Goal: Task Accomplishment & Management: Use online tool/utility

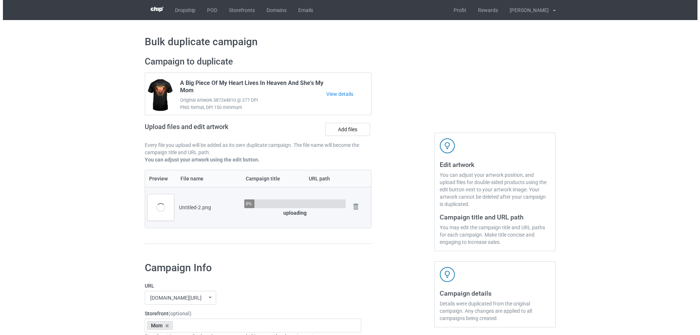
scroll to position [36, 0]
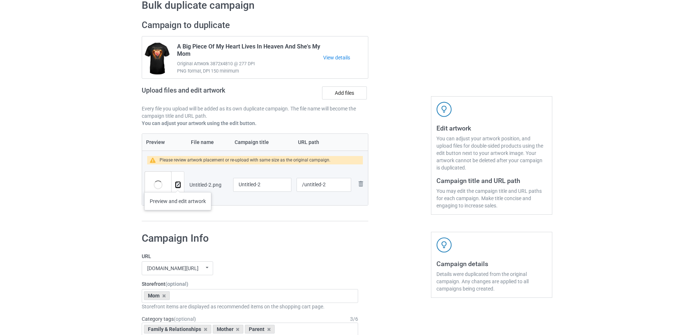
click at [178, 185] on img at bounding box center [178, 185] width 5 height 5
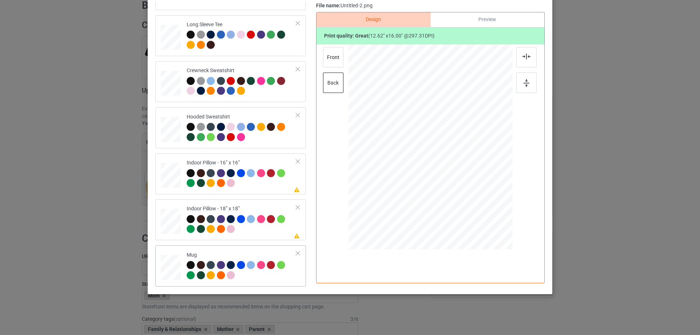
scroll to position [86, 0]
click at [177, 183] on div at bounding box center [171, 175] width 20 height 20
drag, startPoint x: 477, startPoint y: 210, endPoint x: 473, endPoint y: 203, distance: 8.1
click at [473, 203] on div at bounding box center [474, 203] width 6 height 6
click at [484, 21] on div "Preview" at bounding box center [487, 19] width 114 height 15
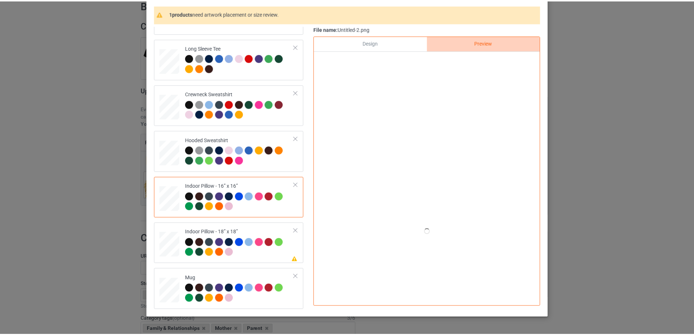
scroll to position [49, 0]
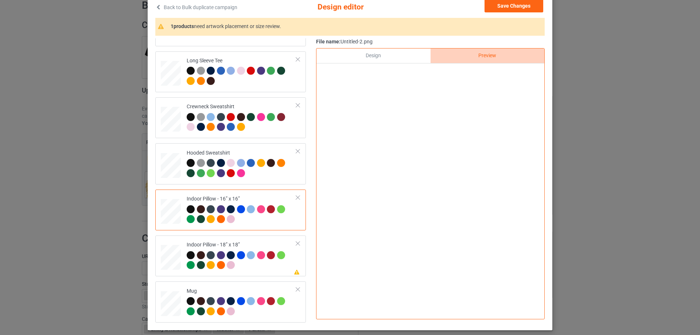
click at [401, 59] on div "Design" at bounding box center [373, 55] width 114 height 15
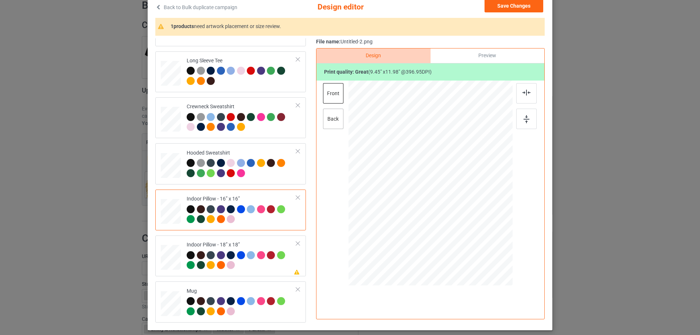
click at [337, 120] on div "back" at bounding box center [333, 119] width 20 height 20
drag, startPoint x: 476, startPoint y: 245, endPoint x: 470, endPoint y: 239, distance: 8.8
click at [471, 239] on div at bounding box center [474, 239] width 6 height 6
click at [230, 242] on div "Indoor Pillow - 18” x 18”" at bounding box center [242, 254] width 110 height 27
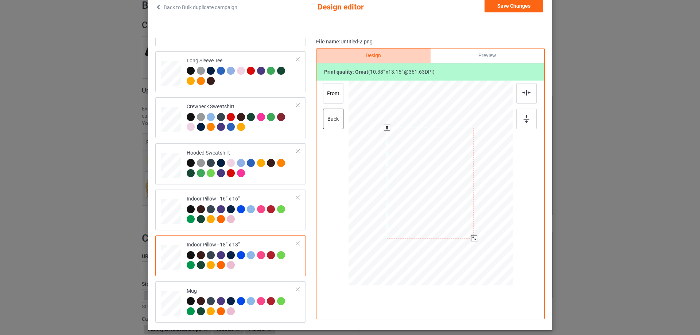
drag, startPoint x: 476, startPoint y: 247, endPoint x: 457, endPoint y: 230, distance: 26.3
click at [471, 240] on div at bounding box center [474, 238] width 6 height 6
click at [334, 94] on div "front" at bounding box center [333, 93] width 20 height 20
drag, startPoint x: 479, startPoint y: 246, endPoint x: 473, endPoint y: 239, distance: 9.8
click at [473, 239] on div at bounding box center [473, 238] width 6 height 6
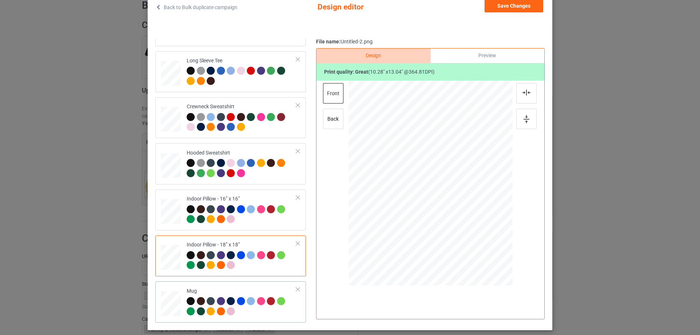
click at [248, 284] on div "Mug" at bounding box center [230, 301] width 150 height 41
click at [521, 7] on button "Save Changes" at bounding box center [513, 5] width 59 height 13
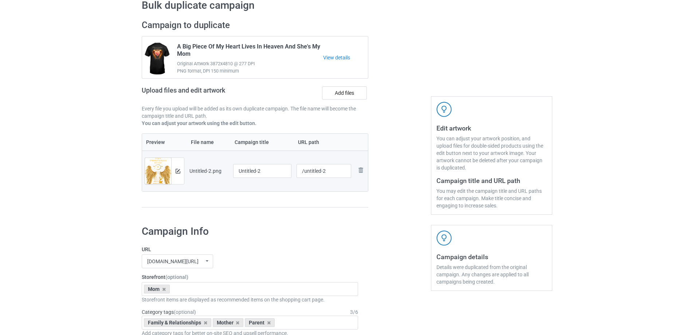
click at [256, 160] on td "Untitled-2" at bounding box center [262, 170] width 63 height 41
click at [261, 174] on input "Untitled-2" at bounding box center [262, 171] width 58 height 14
paste input "I Am A Strong Woman Because My Mom Is In Heaven Watching Over Me"
type input "I Am A Strong Woman Because My Mom Is In Heaven Watching Over Me"
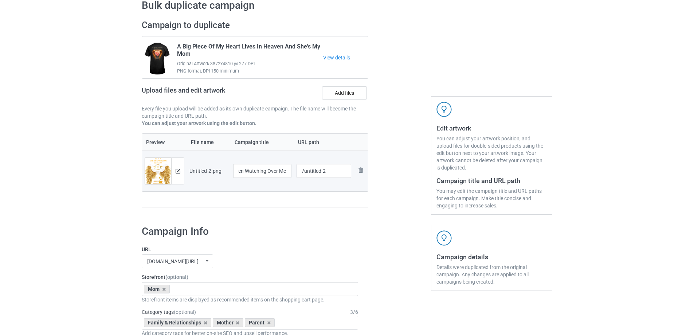
drag, startPoint x: 257, startPoint y: 217, endPoint x: 310, endPoint y: 181, distance: 64.1
click at [259, 216] on div "Campaign to duplicate A Big Piece Of My Heart Lives In Heaven And She's My Mom …" at bounding box center [255, 117] width 237 height 205
drag, startPoint x: 304, startPoint y: 175, endPoint x: 330, endPoint y: 172, distance: 26.0
click at [329, 173] on input "/untitled-2" at bounding box center [324, 171] width 55 height 14
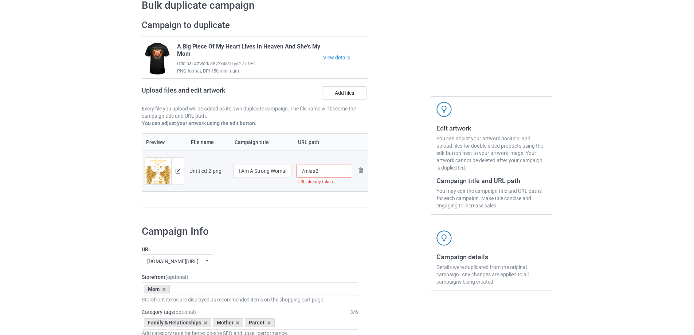
drag, startPoint x: 316, startPoint y: 173, endPoint x: 326, endPoint y: 173, distance: 9.8
click at [326, 173] on input "/miaa2" at bounding box center [324, 171] width 55 height 14
drag, startPoint x: 316, startPoint y: 171, endPoint x: 321, endPoint y: 172, distance: 5.7
click at [321, 172] on input "/miaa3" at bounding box center [324, 171] width 55 height 14
drag, startPoint x: 316, startPoint y: 172, endPoint x: 324, endPoint y: 172, distance: 7.3
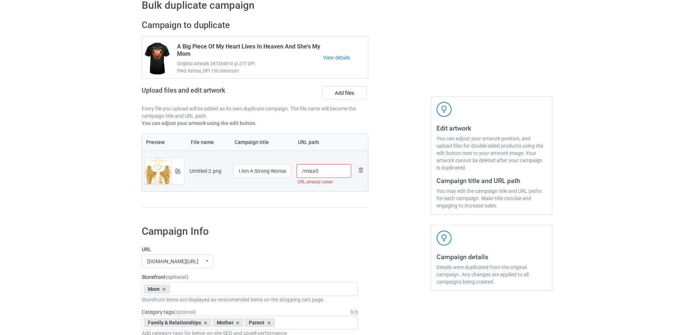
click at [323, 172] on input "/miaa5" at bounding box center [324, 171] width 55 height 14
type input "/miaa5"
click at [321, 190] on td "/miaa5" at bounding box center [324, 170] width 60 height 41
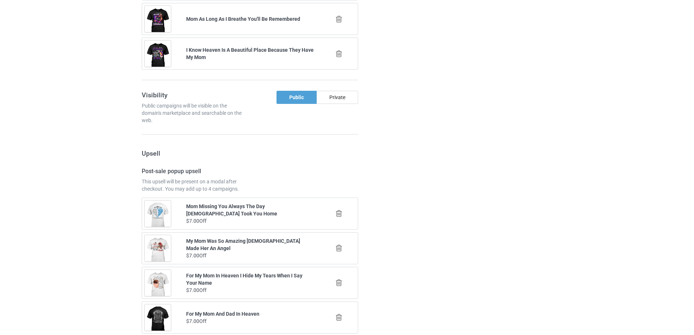
scroll to position [838, 0]
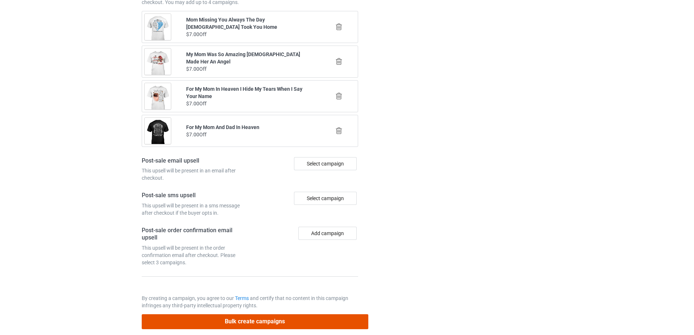
click at [261, 325] on button "Bulk create campaigns" at bounding box center [255, 321] width 227 height 15
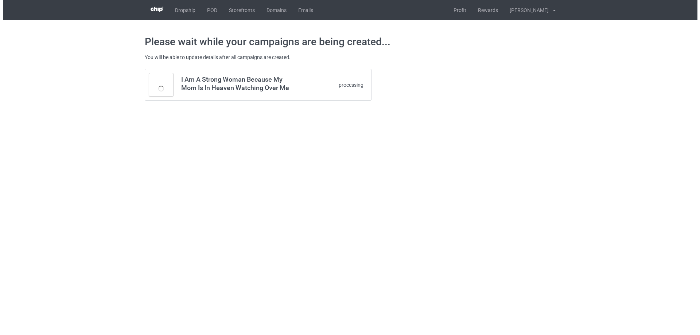
scroll to position [0, 0]
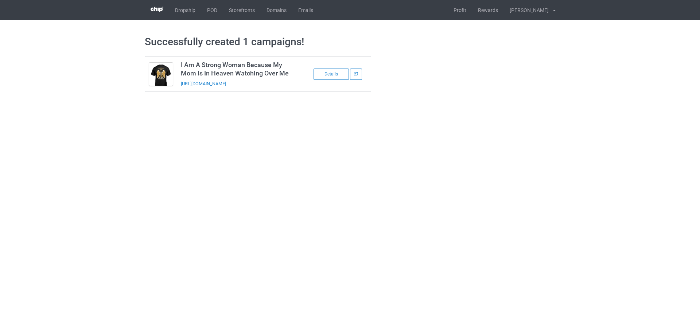
drag, startPoint x: 285, startPoint y: 85, endPoint x: 179, endPoint y: 86, distance: 106.0
click at [179, 86] on td "I Am A Strong Woman Because My Mom Is In Heaven Watching Over Me https://www.se…" at bounding box center [238, 73] width 123 height 35
copy link "https://www.sendinglovetoheaven.com/miaa5"
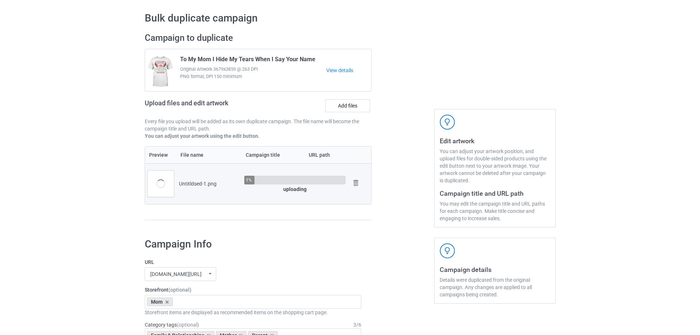
scroll to position [36, 0]
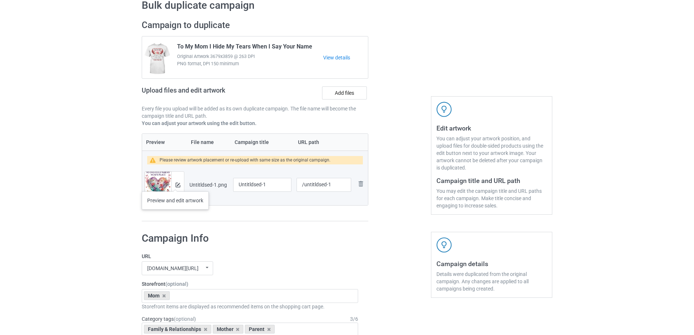
click at [183, 178] on div at bounding box center [177, 185] width 13 height 26
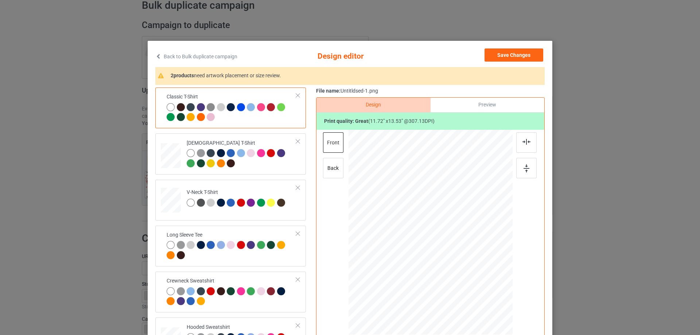
click at [310, 210] on div "Classic T-Shirt Ladies T-Shirt V-Neck T-Shirt Long Sleeve Tee Crewneck Sweatshi…" at bounding box center [349, 229] width 389 height 284
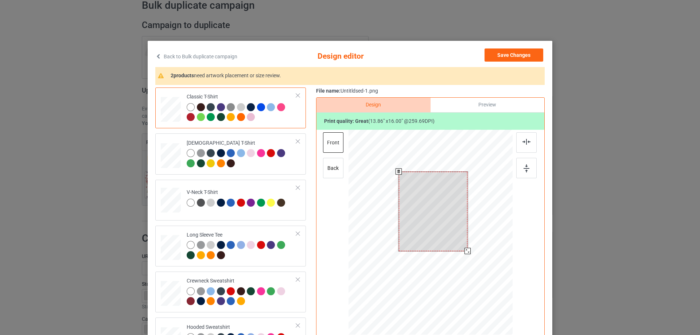
click at [461, 241] on div at bounding box center [433, 211] width 69 height 79
click at [463, 248] on div at bounding box center [465, 249] width 6 height 6
click at [454, 239] on div at bounding box center [432, 209] width 65 height 75
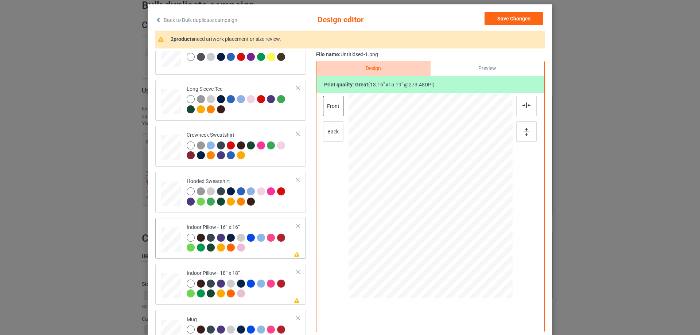
scroll to position [125, 0]
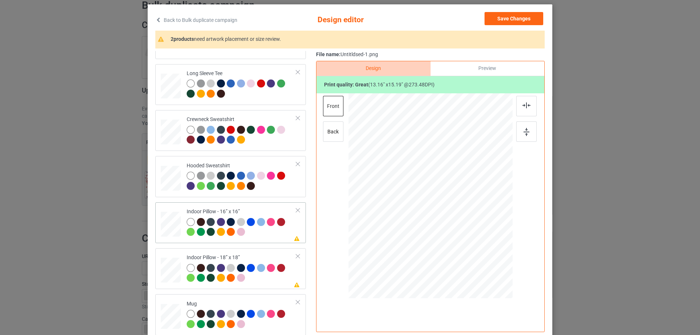
click at [168, 229] on div at bounding box center [171, 224] width 20 height 20
click at [500, 74] on div "Preview" at bounding box center [487, 68] width 114 height 15
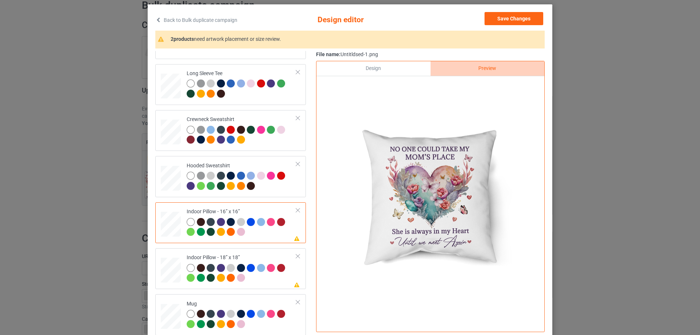
click at [374, 67] on div "Design" at bounding box center [373, 68] width 114 height 15
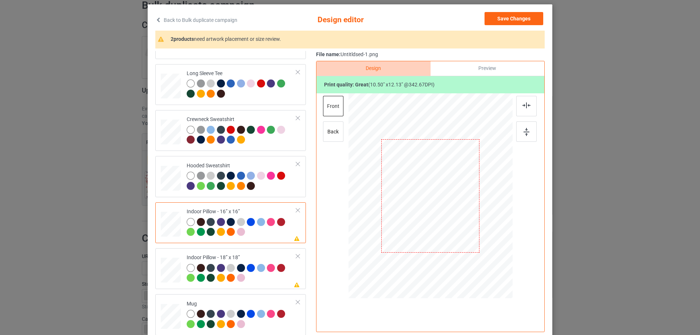
drag, startPoint x: 530, startPoint y: 109, endPoint x: 439, endPoint y: 153, distance: 101.7
click at [530, 109] on div at bounding box center [526, 106] width 20 height 20
click at [267, 252] on td "Please review artwork placement Indoor Pillow - 18” x 18”" at bounding box center [242, 268] width 118 height 35
click at [516, 108] on div at bounding box center [526, 106] width 20 height 20
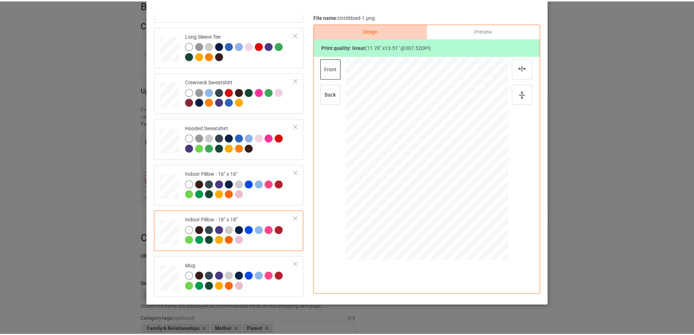
scroll to position [49, 0]
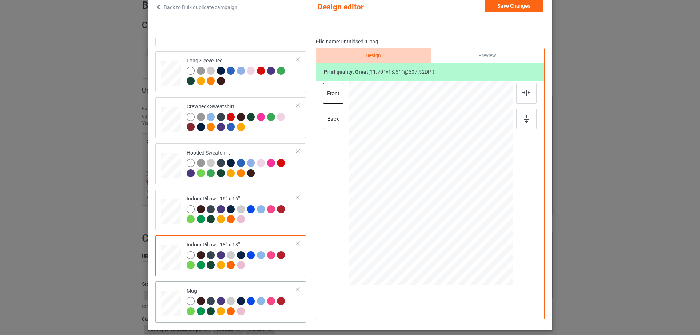
click at [194, 292] on div "Mug" at bounding box center [242, 300] width 110 height 27
click at [498, 212] on div at bounding box center [501, 213] width 6 height 6
click at [488, 60] on div "Preview" at bounding box center [487, 55] width 114 height 15
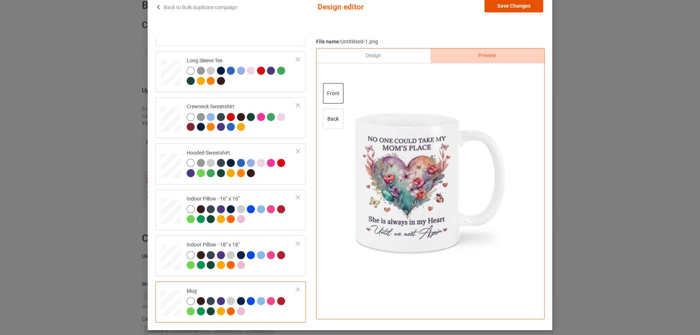
click at [511, 5] on button "Save Changes" at bounding box center [513, 5] width 59 height 13
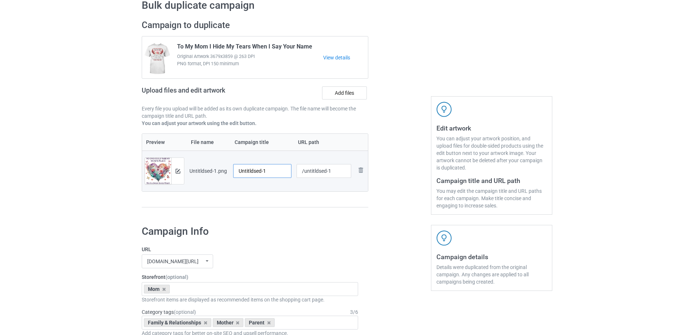
click at [259, 175] on input "Untitldsed-1" at bounding box center [262, 171] width 58 height 14
paste input "No One Could Take My Mom's Place She Is Always In My Heart Until We Meet Again"
type input "No One Could Take My Mom's Place She Is Always In My Heart Until We Meet Again"
click at [294, 189] on td "/untitldsed-1" at bounding box center [324, 170] width 60 height 41
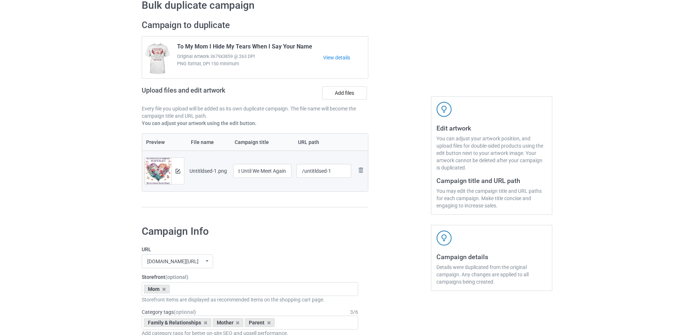
scroll to position [0, 0]
drag, startPoint x: 304, startPoint y: 172, endPoint x: 340, endPoint y: 166, distance: 36.5
click at [340, 166] on input "/untitldsed-1" at bounding box center [324, 171] width 55 height 14
click at [379, 175] on div at bounding box center [399, 117] width 52 height 205
click at [336, 167] on input "/mnoc" at bounding box center [324, 171] width 55 height 14
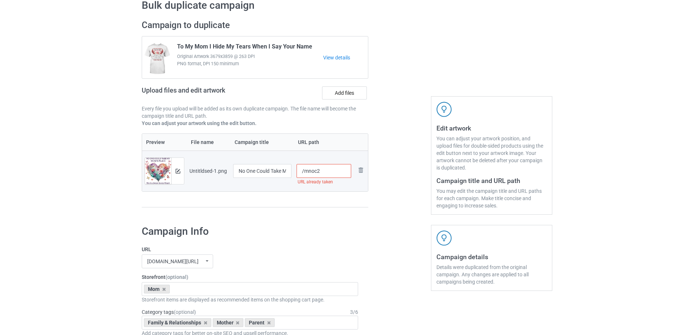
drag, startPoint x: 317, startPoint y: 171, endPoint x: 328, endPoint y: 171, distance: 10.6
click at [325, 171] on input "/mnoc2" at bounding box center [324, 171] width 55 height 14
type input "/mnoc2"
click at [376, 196] on div at bounding box center [399, 117] width 52 height 205
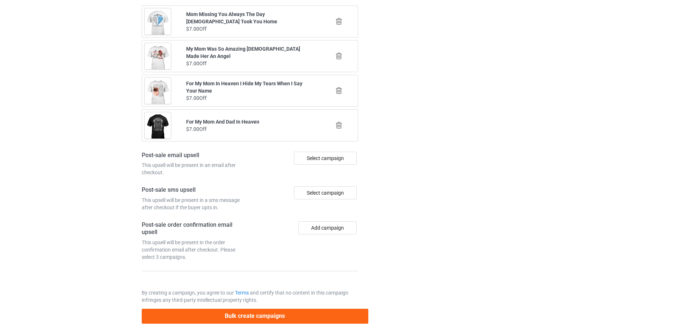
scroll to position [848, 0]
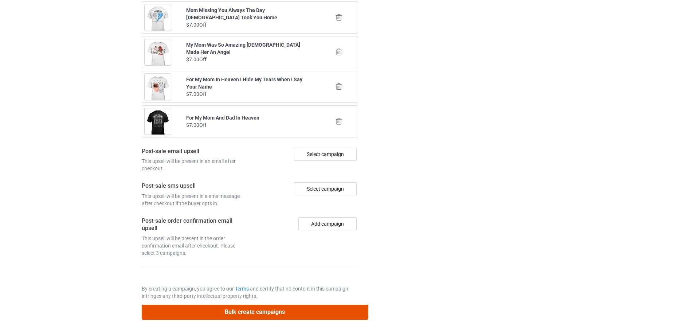
click at [283, 309] on button "Bulk create campaigns" at bounding box center [255, 312] width 227 height 15
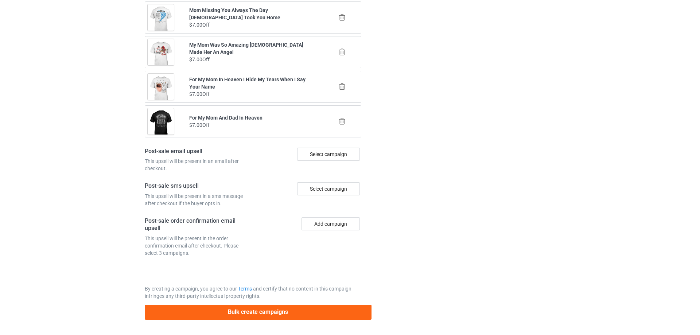
scroll to position [0, 0]
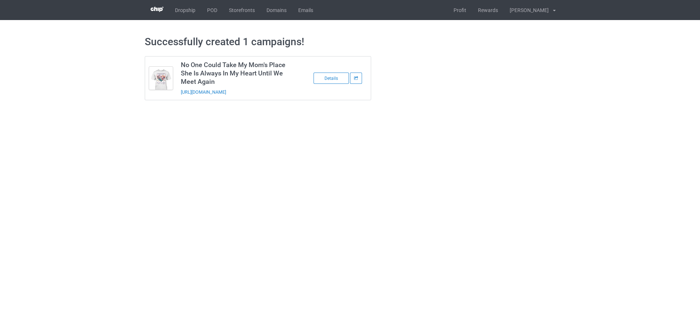
drag, startPoint x: 286, startPoint y: 92, endPoint x: 181, endPoint y: 99, distance: 104.8
click at [181, 99] on td "No One Could Take My Mom's Place She Is Always In My Heart Until We Meet Again …" at bounding box center [238, 77] width 123 height 43
copy link "https://www.sendinglovetoheaven.com/mnoc2"
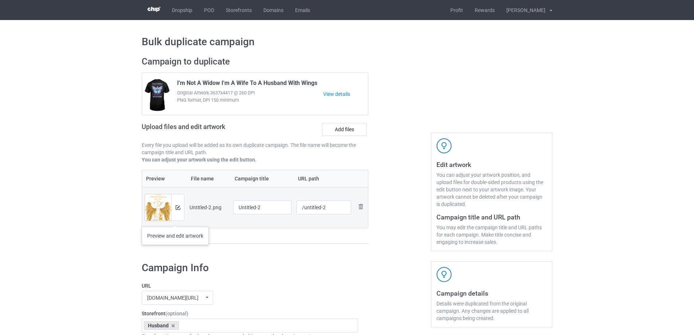
click at [176, 217] on div at bounding box center [177, 207] width 13 height 26
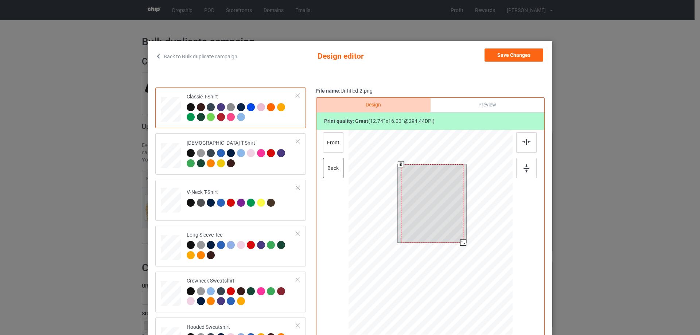
click at [479, 251] on div at bounding box center [430, 233] width 164 height 207
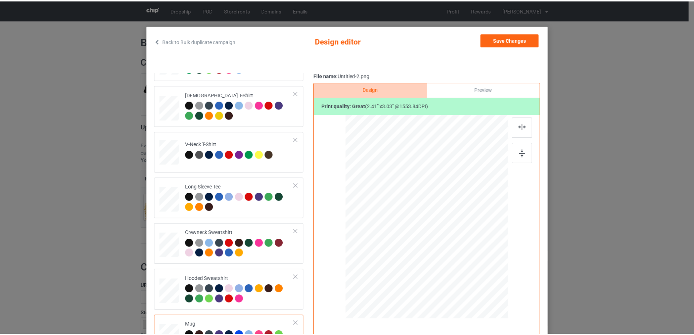
scroll to position [13, 0]
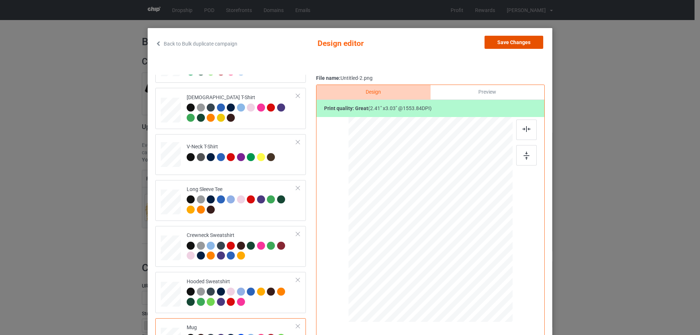
click at [505, 44] on button "Save Changes" at bounding box center [513, 42] width 59 height 13
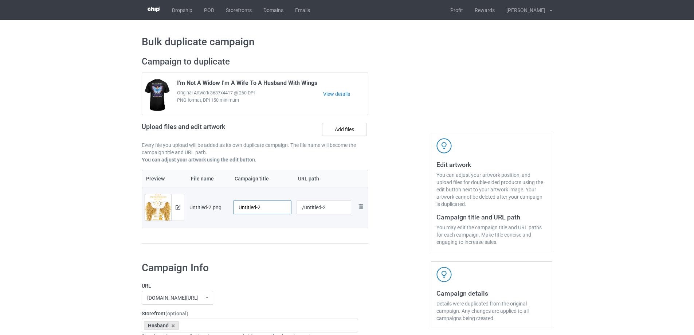
click at [257, 209] on input "Untitled-2" at bounding box center [262, 207] width 58 height 14
paste input "I Am A Strong Woman Because My Husband Is In Heaven Watching Over Me"
type input "I Am A Strong Woman Because My Husband Is In Heaven Watching Over Me"
click at [275, 230] on div "Preview File name Campaign title URL path Preview and edit artwork Untitled-2.p…" at bounding box center [255, 207] width 227 height 74
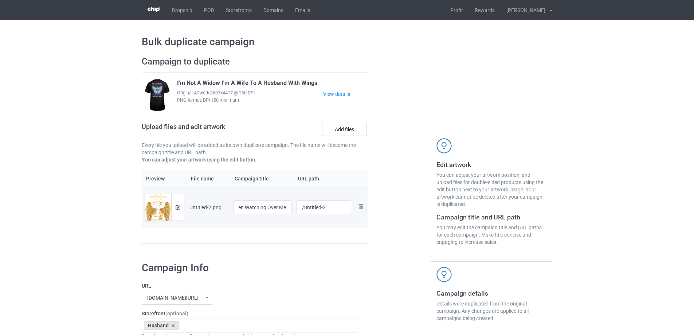
scroll to position [0, 0]
drag, startPoint x: 304, startPoint y: 208, endPoint x: 356, endPoint y: 213, distance: 52.4
click at [356, 213] on tr "Preview and edit artwork Untitled-2.png I Am A Strong Woman Because My Husband …" at bounding box center [255, 207] width 226 height 41
type input "/hiaa"
click at [317, 224] on td "/hiaa" at bounding box center [324, 207] width 60 height 41
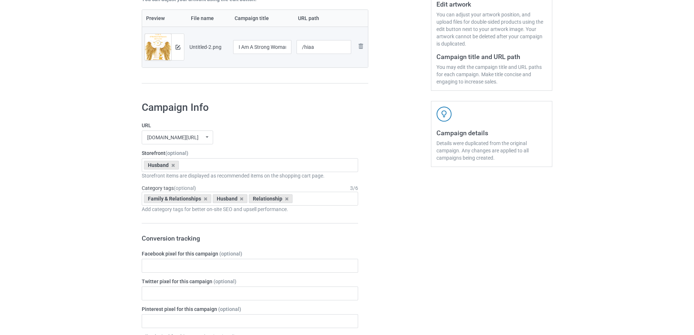
scroll to position [848, 0]
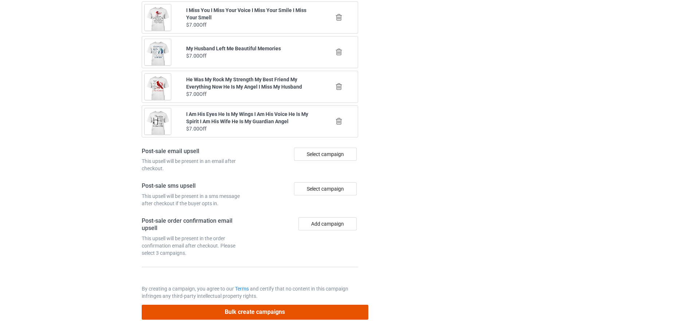
click at [293, 313] on button "Bulk create campaigns" at bounding box center [255, 312] width 227 height 15
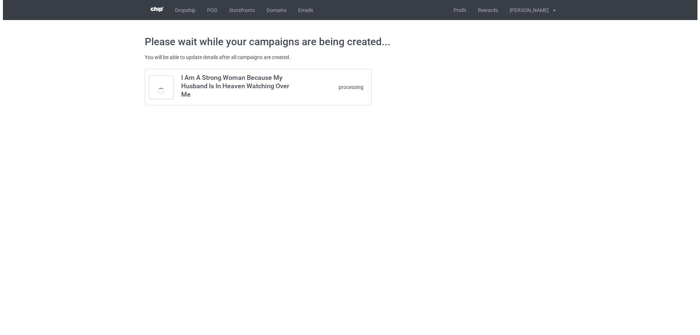
scroll to position [0, 0]
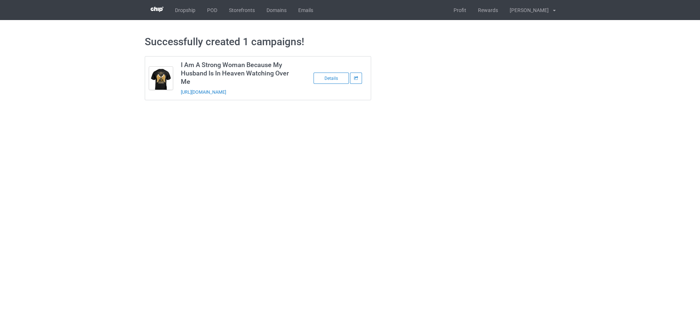
drag, startPoint x: 278, startPoint y: 95, endPoint x: 181, endPoint y: 95, distance: 96.2
click at [181, 95] on div "https://www.sendinglovetoheaven.com/hiaa" at bounding box center [232, 92] width 102 height 8
copy link "https://www.sendinglovetoheaven.com/hiaa"
click at [589, 210] on body "Dropship POD Storefronts Domains Emails Profit Rewards Đỗ Cao Thái Settings Log…" at bounding box center [350, 167] width 700 height 335
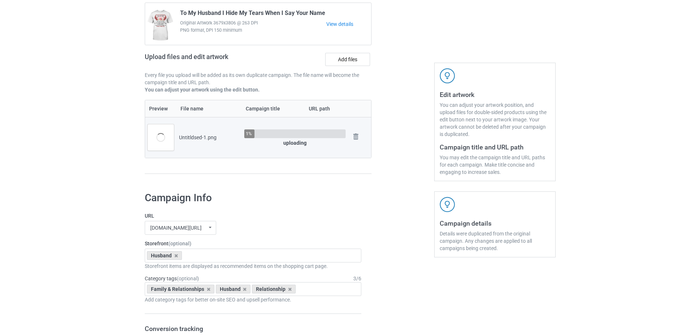
scroll to position [73, 0]
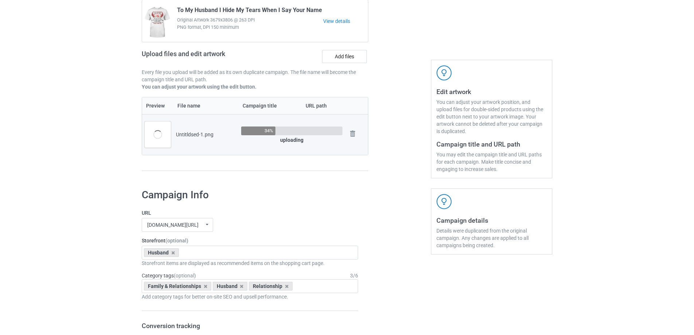
click at [287, 177] on div "Campaign to duplicate To My Husband I Hide My Tears When I Say Your Name Origin…" at bounding box center [255, 80] width 237 height 205
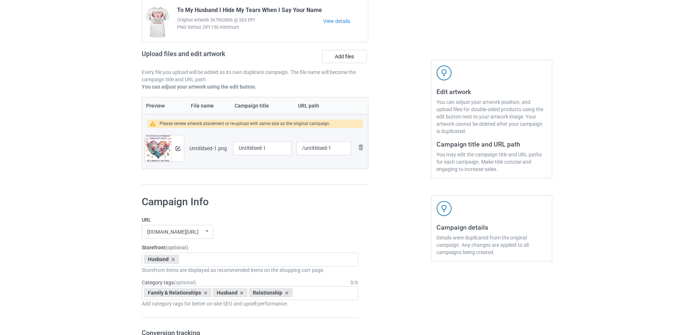
click at [185, 151] on td "Preview and edit artwork" at bounding box center [164, 148] width 45 height 41
click at [180, 151] on div at bounding box center [177, 148] width 13 height 26
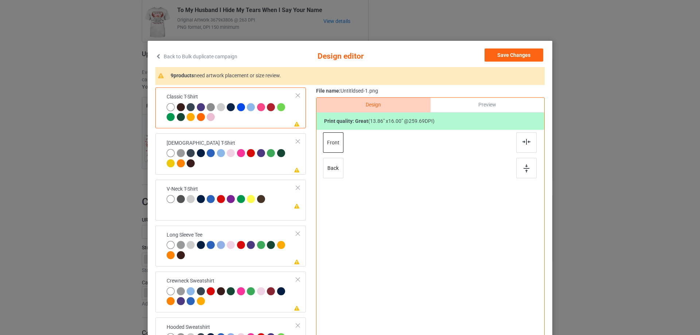
scroll to position [36, 0]
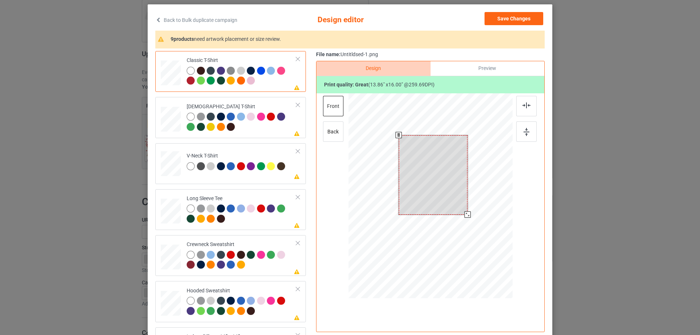
click at [449, 180] on div at bounding box center [433, 174] width 69 height 79
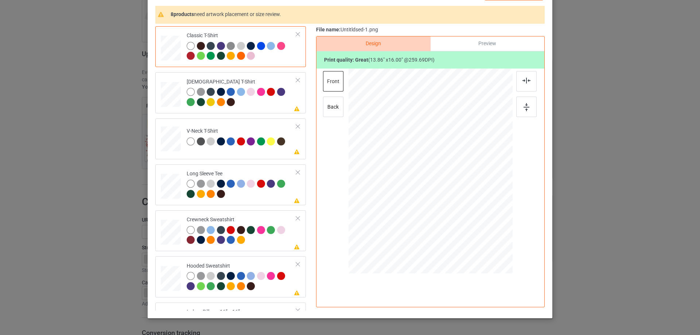
scroll to position [49, 0]
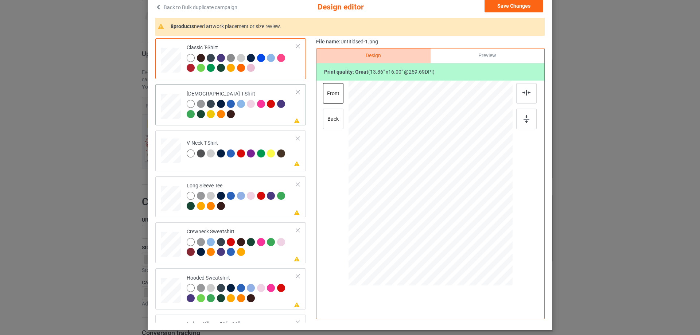
click at [267, 121] on td "Please review artwork placement [DEMOGRAPHIC_DATA] T-Shirt" at bounding box center [242, 104] width 118 height 35
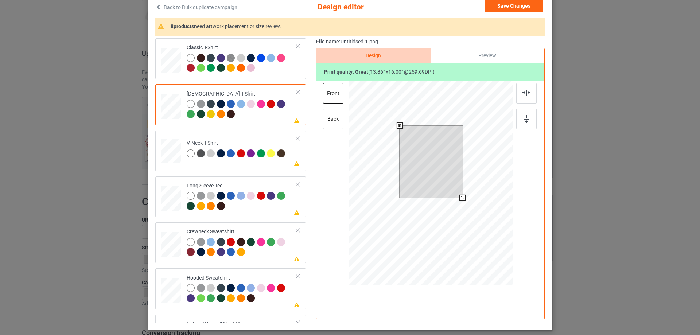
click at [448, 167] on div at bounding box center [431, 162] width 62 height 72
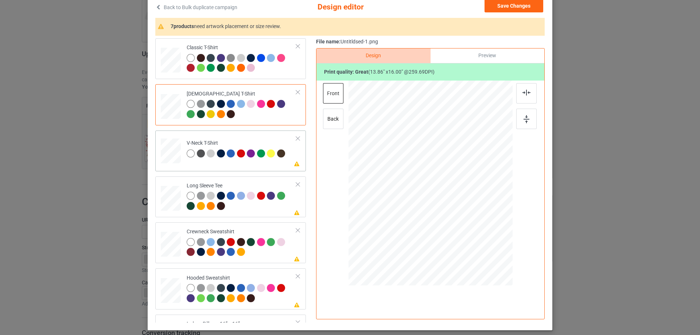
click at [248, 165] on td "Please review artwork placement V-Neck T-Shirt" at bounding box center [242, 149] width 118 height 32
click at [428, 171] on div at bounding box center [432, 170] width 73 height 84
click at [261, 203] on div at bounding box center [242, 202] width 110 height 20
click at [448, 179] on div at bounding box center [434, 166] width 60 height 70
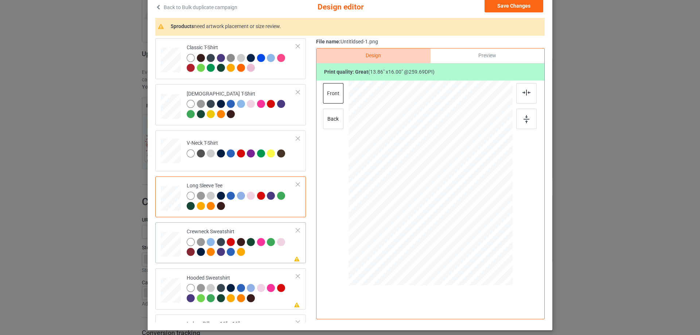
click at [250, 229] on div "Crewneck Sweatshirt" at bounding box center [242, 241] width 110 height 27
click at [432, 185] on div at bounding box center [432, 167] width 71 height 83
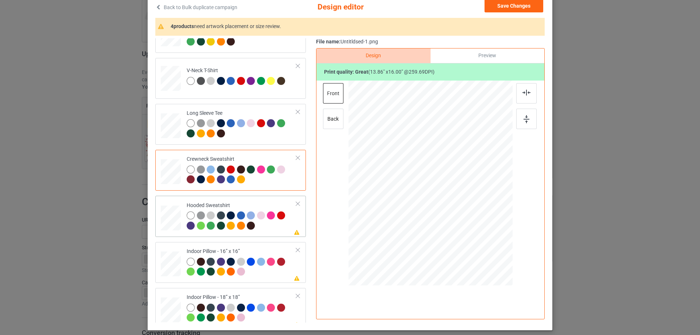
scroll to position [73, 0]
click at [274, 199] on td "Please review artwork placement Hooded Sweatshirt" at bounding box center [242, 215] width 118 height 35
click at [440, 168] on div at bounding box center [432, 164] width 58 height 67
click at [247, 253] on div "Indoor Pillow - 16” x 16”" at bounding box center [242, 260] width 110 height 27
click at [444, 193] on div at bounding box center [430, 182] width 98 height 113
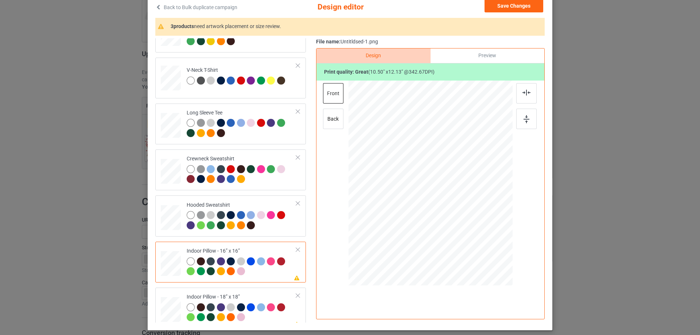
click at [488, 56] on div "Preview" at bounding box center [487, 55] width 114 height 15
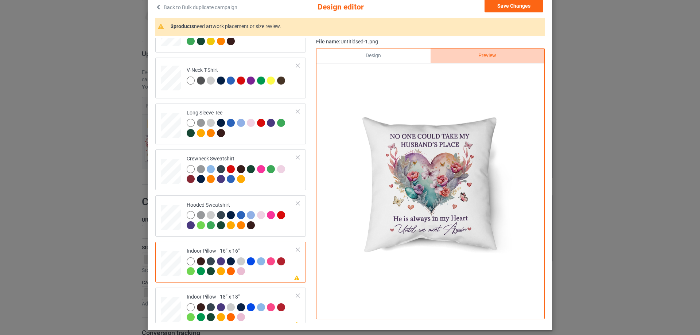
click at [380, 56] on div "Design" at bounding box center [373, 55] width 114 height 15
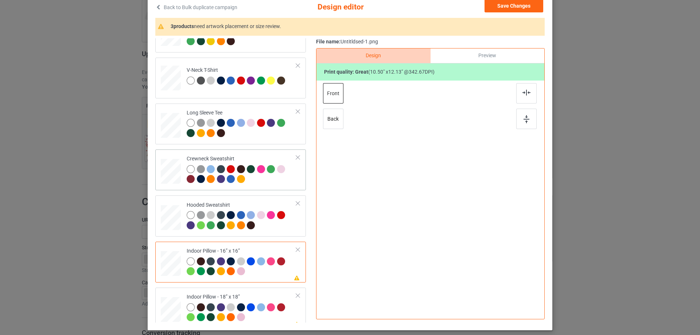
scroll to position [125, 0]
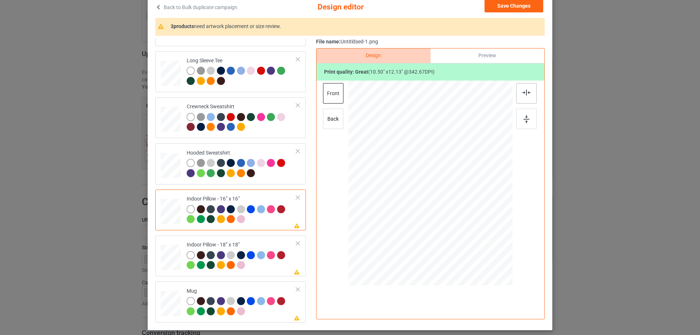
click at [519, 91] on div at bounding box center [526, 93] width 20 height 20
click at [247, 240] on td "Please review artwork placement Indoor Pillow - 18” x 18”" at bounding box center [242, 255] width 118 height 35
click at [524, 92] on img at bounding box center [526, 93] width 8 height 6
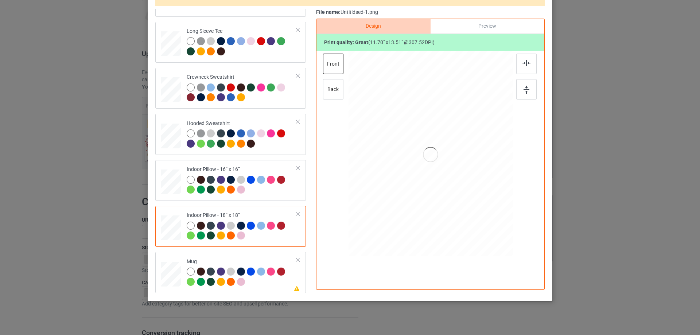
scroll to position [86, 0]
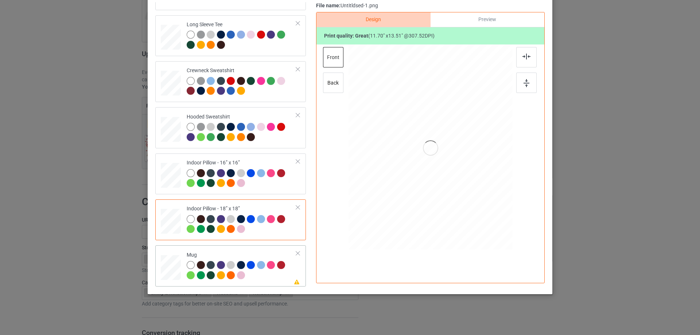
click at [239, 254] on div "Mug" at bounding box center [242, 264] width 110 height 27
drag, startPoint x: 477, startPoint y: 203, endPoint x: 455, endPoint y: 175, distance: 35.3
click at [455, 175] on div at bounding box center [456, 177] width 6 height 6
drag, startPoint x: 490, startPoint y: 167, endPoint x: 486, endPoint y: 168, distance: 4.9
click at [486, 168] on div at bounding box center [475, 146] width 52 height 60
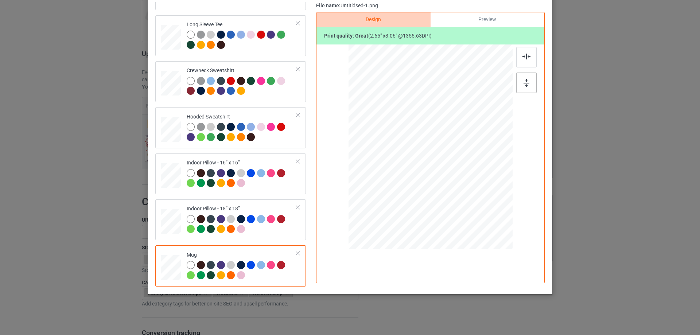
click at [526, 90] on div at bounding box center [526, 83] width 20 height 20
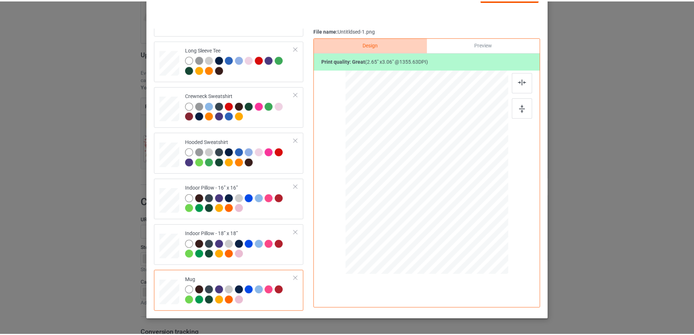
scroll to position [13, 0]
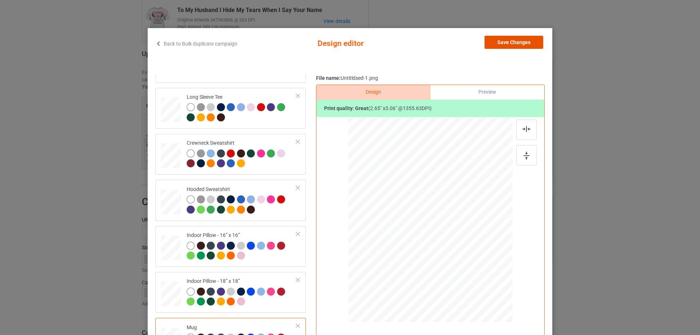
click at [499, 47] on button "Save Changes" at bounding box center [513, 42] width 59 height 13
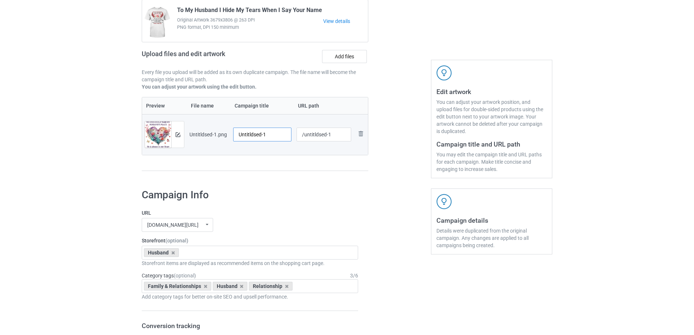
click at [267, 137] on input "Untitldsed-1" at bounding box center [262, 135] width 58 height 14
paste input "No One Could Take My Husband's Place He Is Always In My Heart Until We Meet Aga…"
type input "No One Could Take My Husband's Place He Is Always In My Heart Until We Meet Aga…"
click at [278, 154] on td "No One Could Take My Husband's Place He Is Always In My Heart Until We Meet Aga…" at bounding box center [262, 134] width 63 height 41
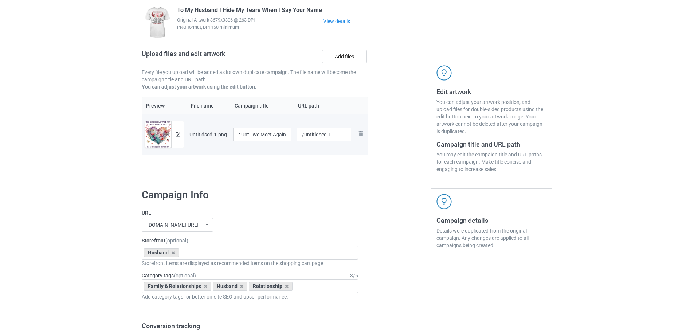
scroll to position [0, 0]
drag, startPoint x: 304, startPoint y: 134, endPoint x: 342, endPoint y: 131, distance: 38.7
click at [342, 131] on input "/untitldsed-1" at bounding box center [324, 135] width 55 height 14
type input "/hnoc"
click at [371, 152] on div "Campaign to duplicate To My Husband I Hide My Tears When I Say Your Name Origin…" at bounding box center [255, 80] width 237 height 205
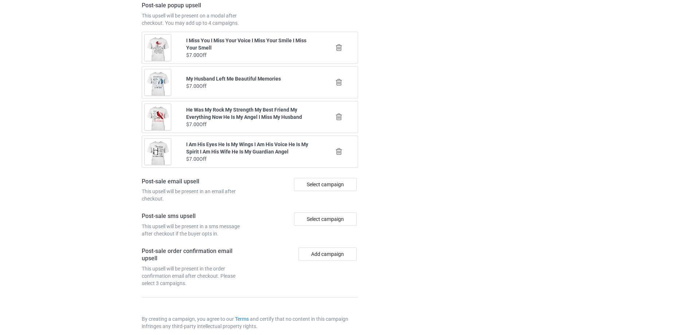
scroll to position [848, 0]
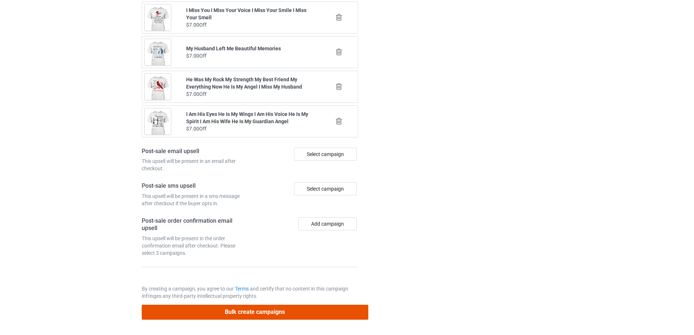
click at [324, 306] on button "Bulk create campaigns" at bounding box center [255, 312] width 227 height 15
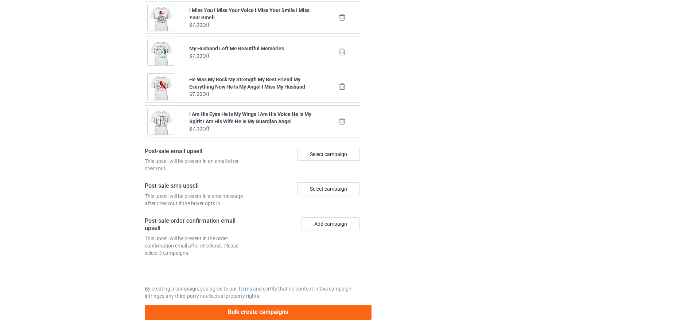
scroll to position [0, 0]
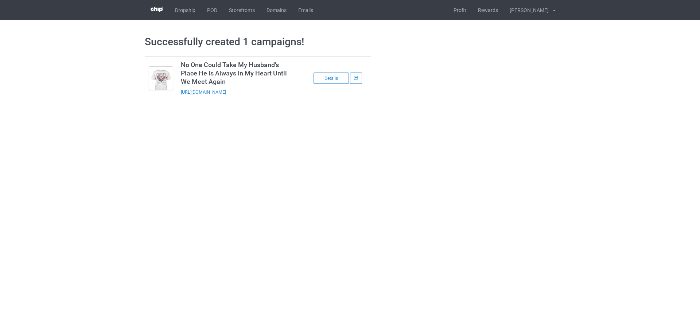
drag, startPoint x: 281, startPoint y: 93, endPoint x: 179, endPoint y: 96, distance: 102.4
click at [179, 96] on td "No One Could Take My Husband's Place He Is Always In My Heart Until We Meet Aga…" at bounding box center [238, 77] width 123 height 43
copy link "[URL][DOMAIN_NAME]"
click at [226, 93] on link "[URL][DOMAIN_NAME]" at bounding box center [203, 91] width 45 height 5
